Goal: Task Accomplishment & Management: Use online tool/utility

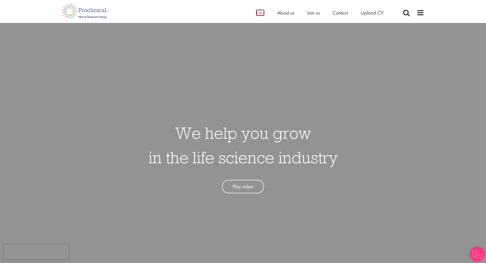
click at [263, 14] on span "Jobs" at bounding box center [260, 12] width 9 height 7
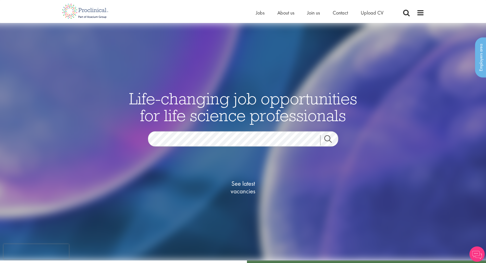
click at [328, 141] on link "Search" at bounding box center [331, 140] width 22 height 10
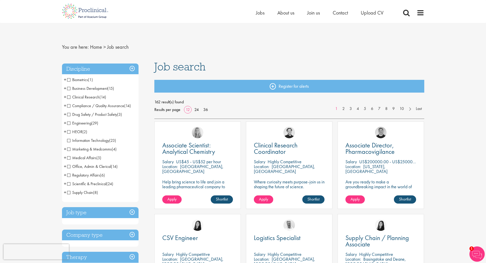
click at [83, 88] on span "Business Development" at bounding box center [87, 88] width 40 height 5
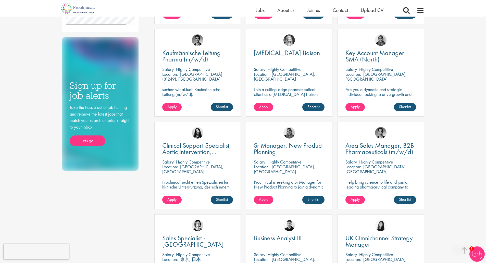
scroll to position [331, 0]
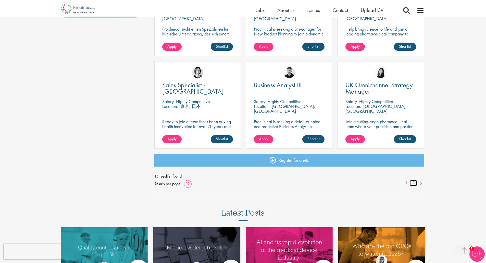
click at [413, 185] on link "2" at bounding box center [412, 183] width 7 height 6
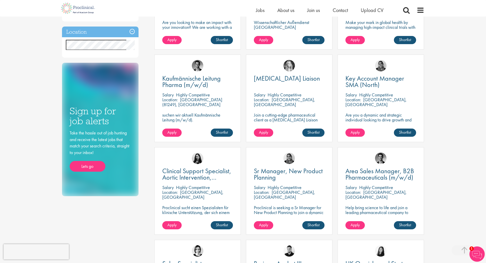
scroll to position [0, 0]
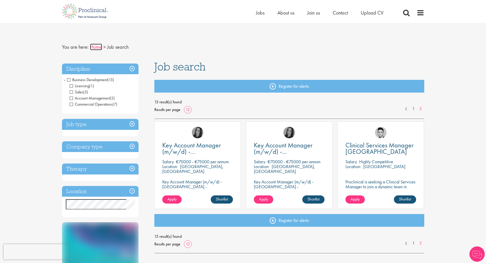
click at [99, 48] on link "Home" at bounding box center [96, 47] width 12 height 7
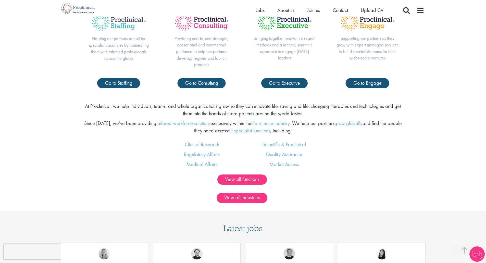
scroll to position [178, 0]
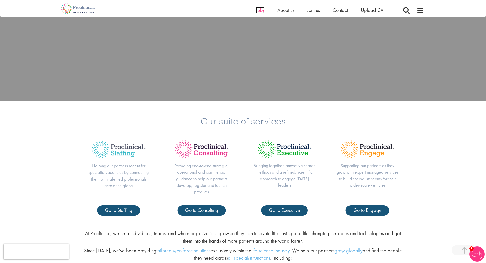
click at [258, 11] on span "Jobs" at bounding box center [260, 10] width 9 height 7
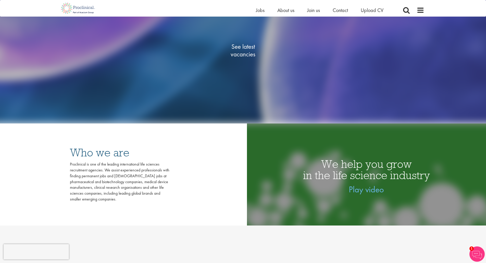
scroll to position [178, 0]
